Goal: Task Accomplishment & Management: Complete application form

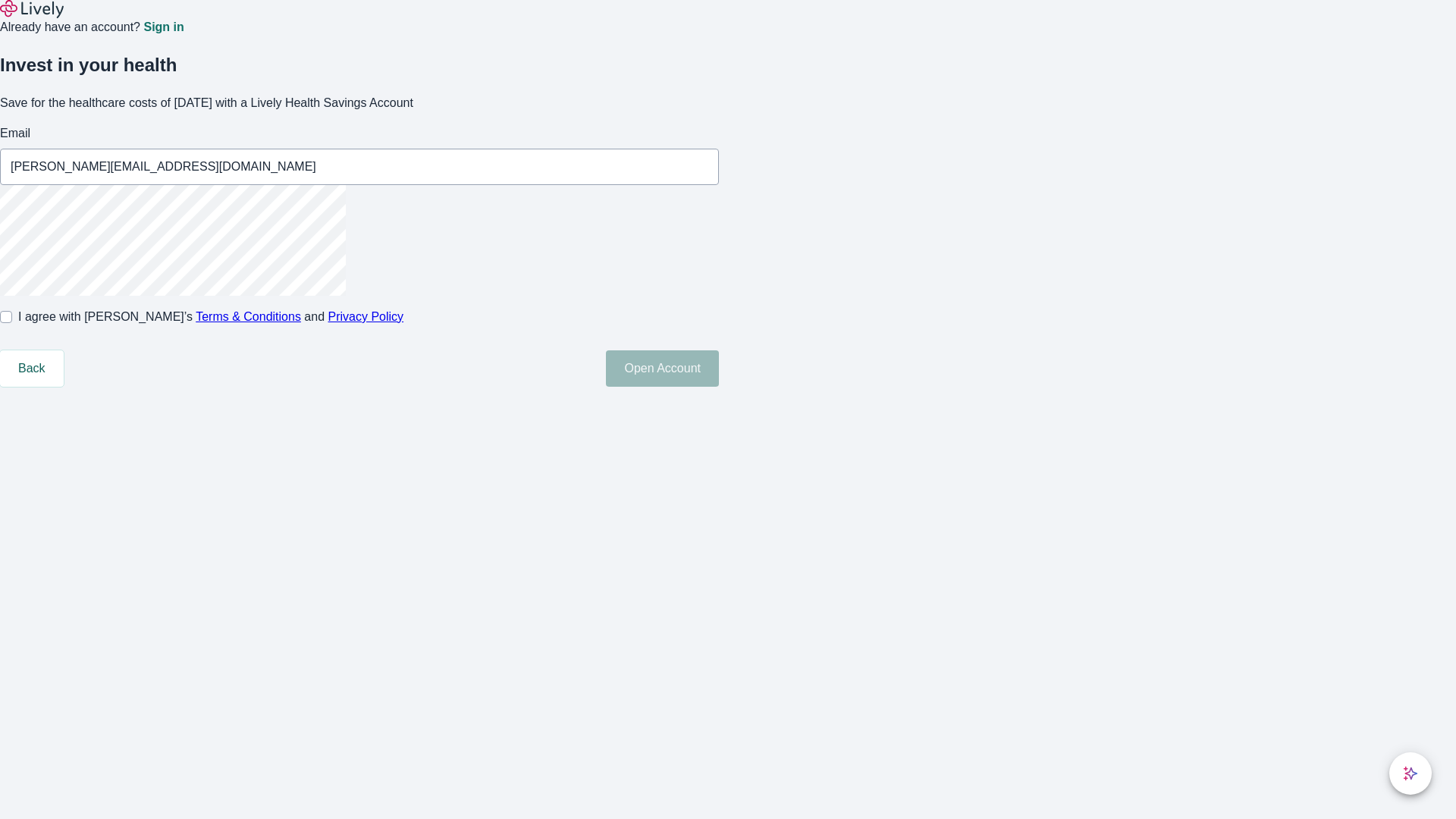
click at [12, 323] on input "I agree with Lively’s Terms & Conditions and Privacy Policy" at bounding box center [6, 317] width 12 height 12
checkbox input "true"
click at [718, 387] on button "Open Account" at bounding box center [662, 368] width 113 height 36
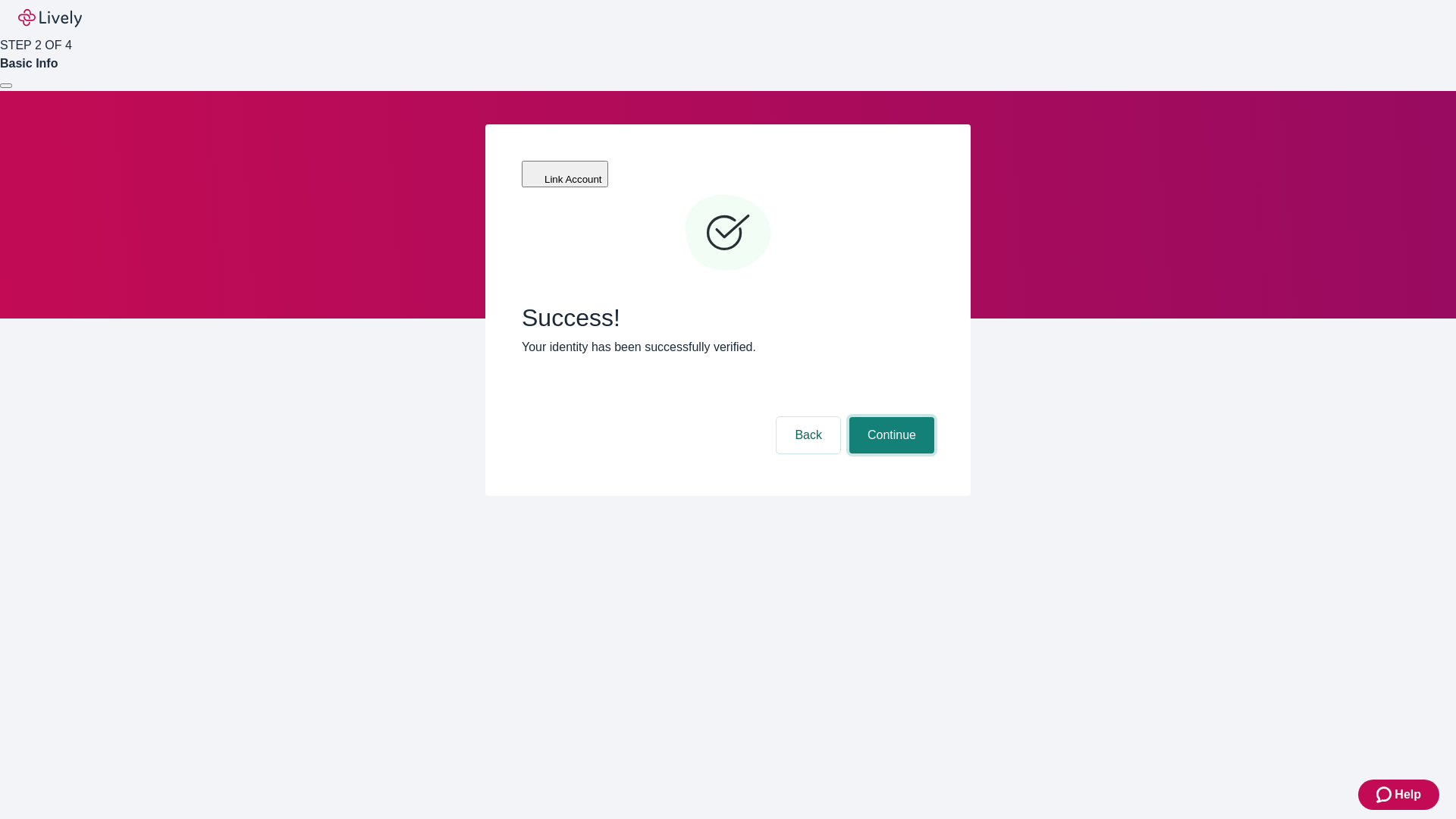
click at [890, 417] on button "Continue" at bounding box center [892, 435] width 85 height 36
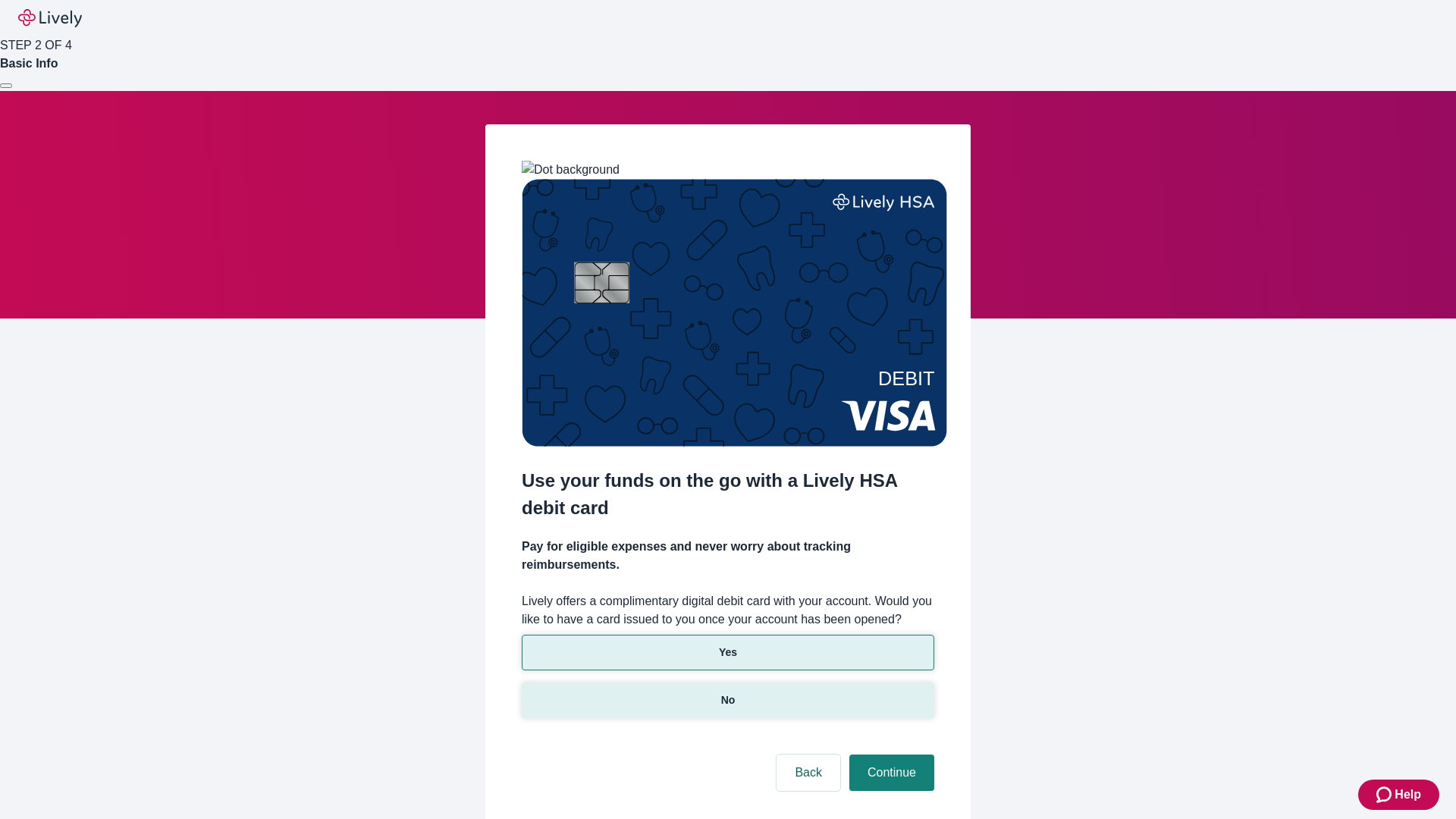
click at [727, 693] on p "No" at bounding box center [728, 700] width 14 height 16
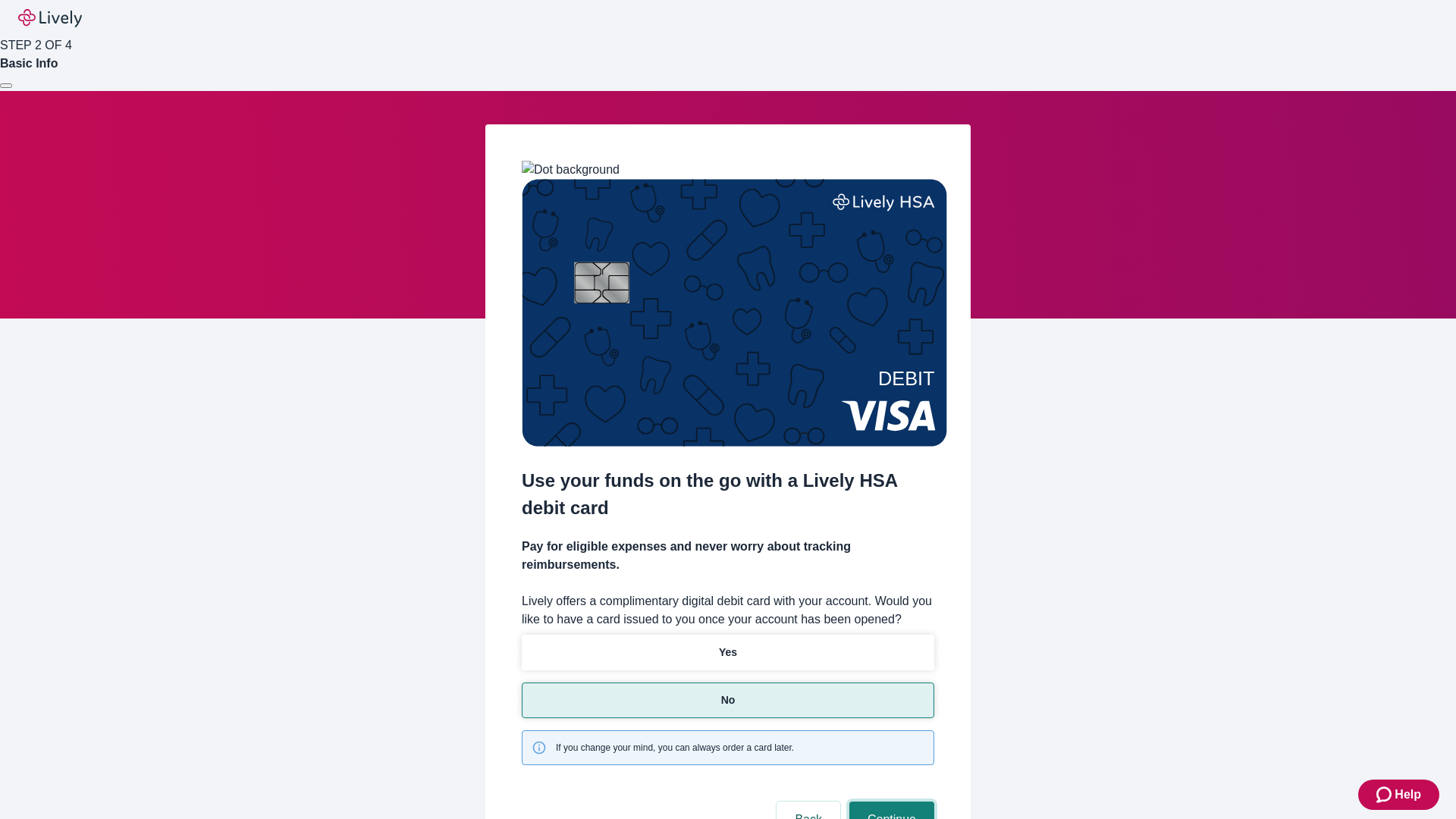
click at [890, 802] on button "Continue" at bounding box center [892, 820] width 85 height 36
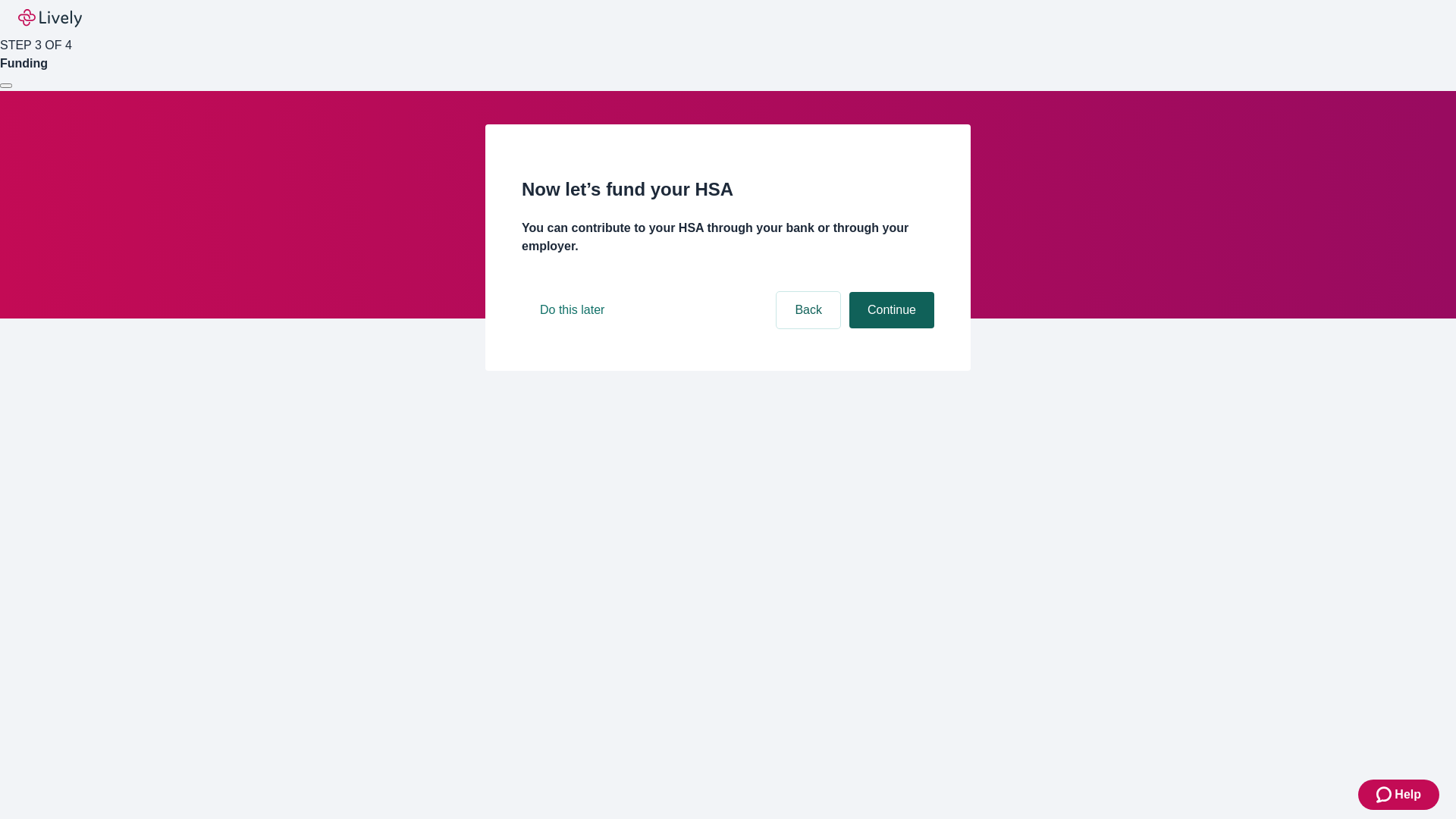
click at [890, 328] on button "Continue" at bounding box center [892, 310] width 85 height 36
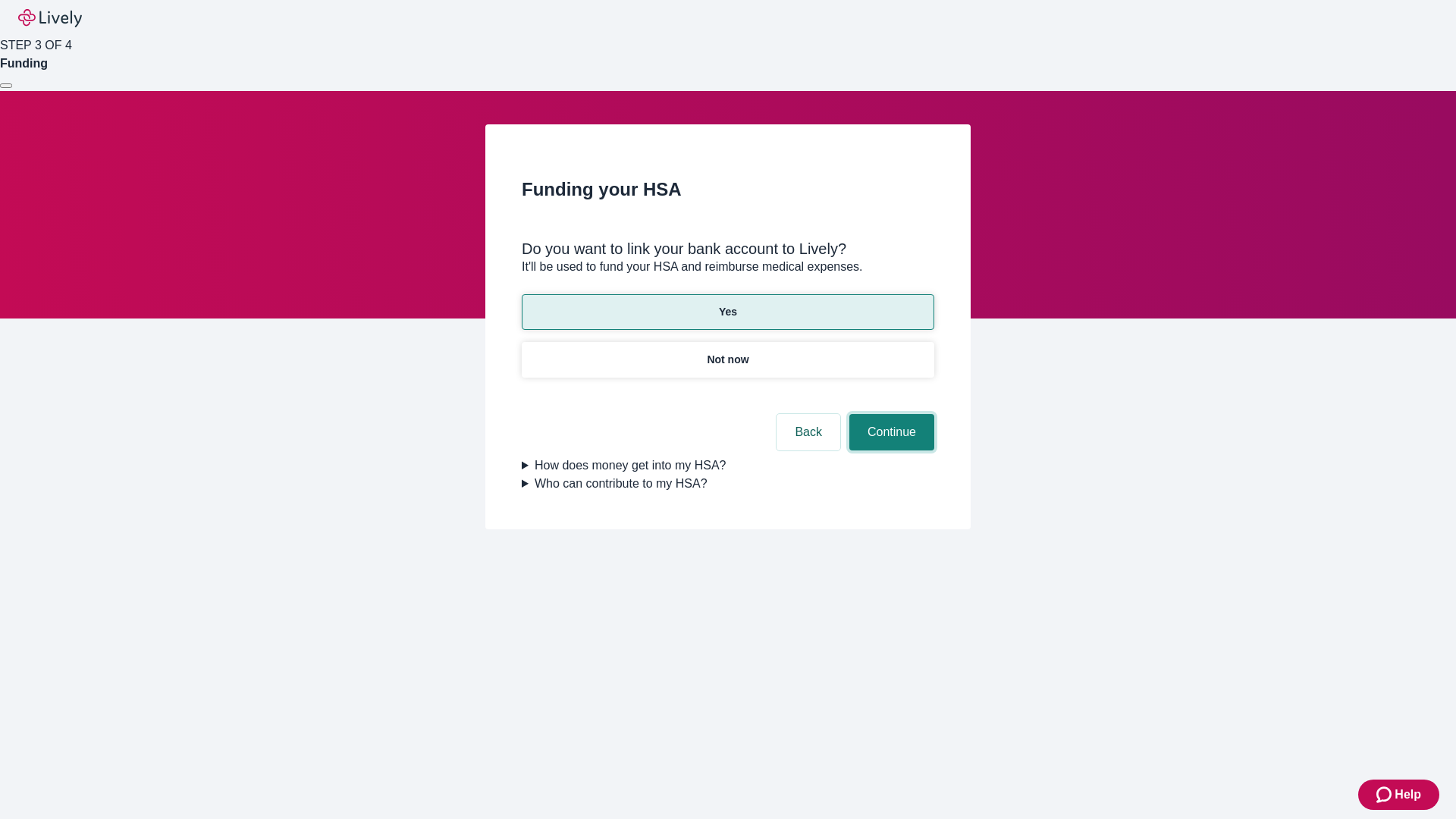
click at [890, 414] on button "Continue" at bounding box center [892, 432] width 85 height 36
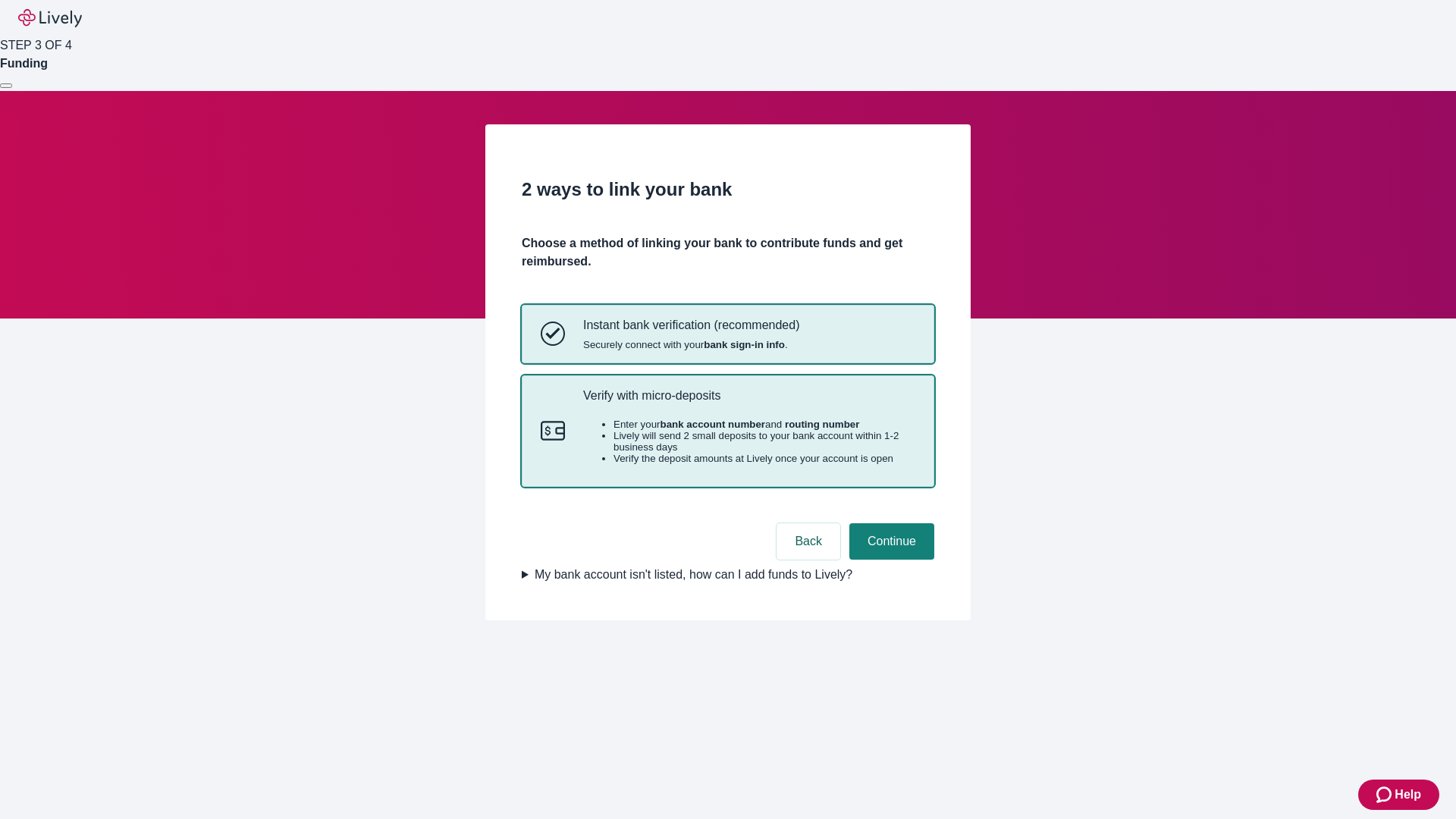
click at [748, 403] on p "Verify with micro-deposits" at bounding box center [748, 395] width 332 height 14
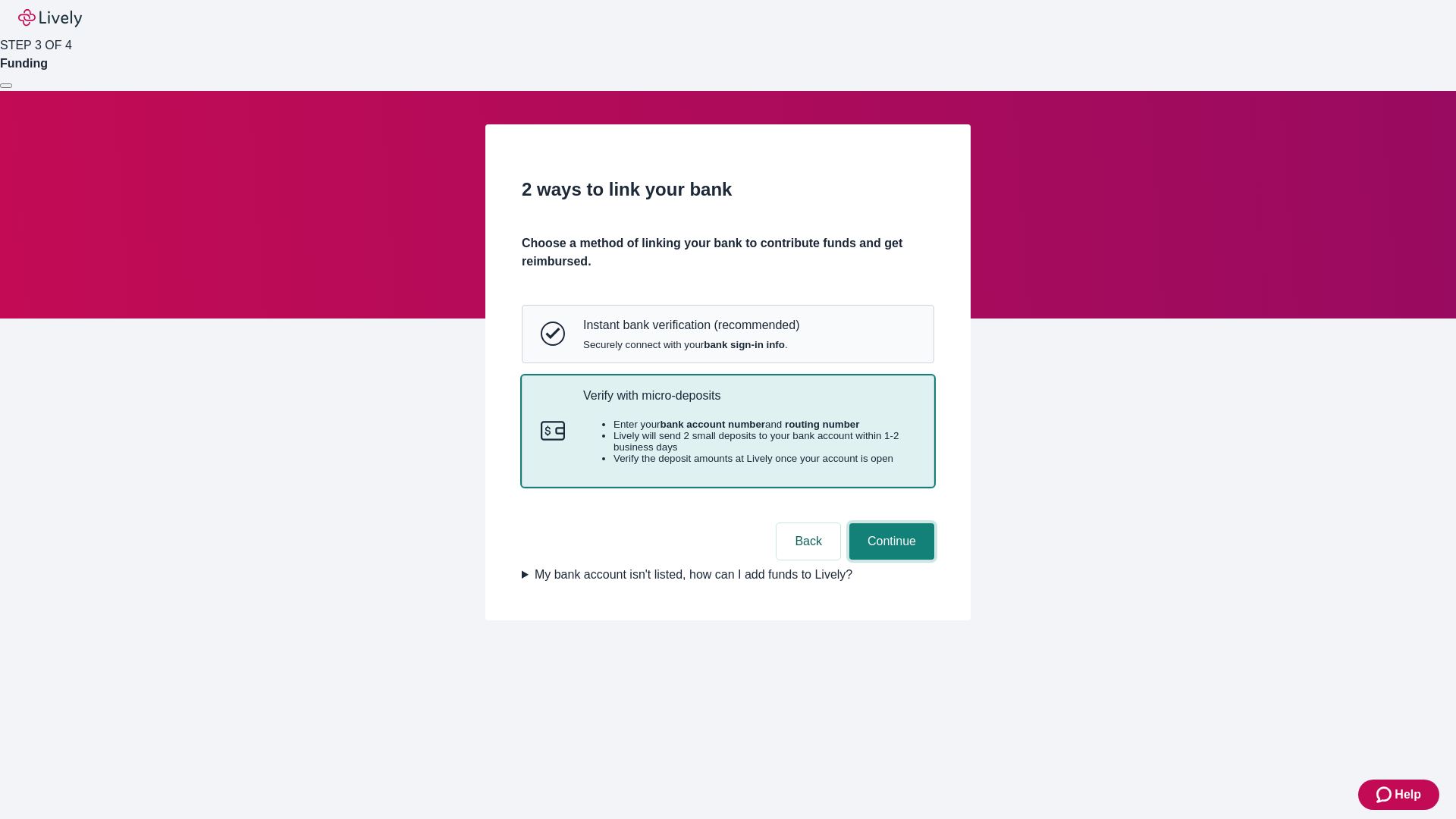
click at [890, 560] on button "Continue" at bounding box center [892, 542] width 85 height 36
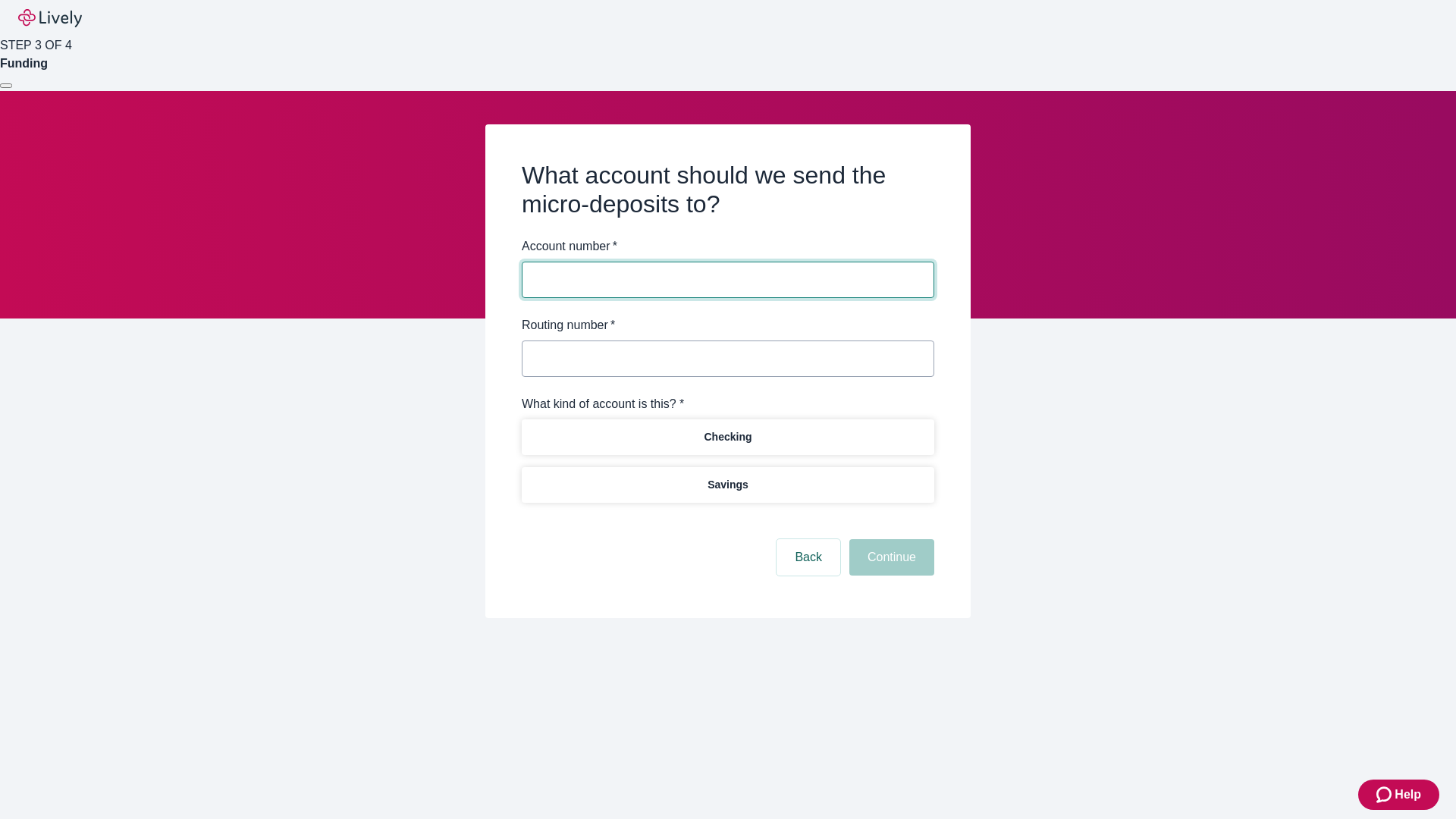
type input "122000661"
